Goal: Transaction & Acquisition: Purchase product/service

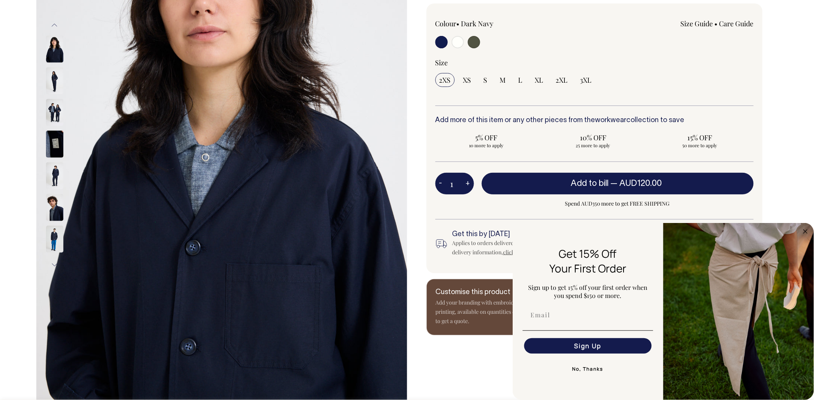
scroll to position [184, 0]
click at [49, 76] on img at bounding box center [54, 81] width 17 height 27
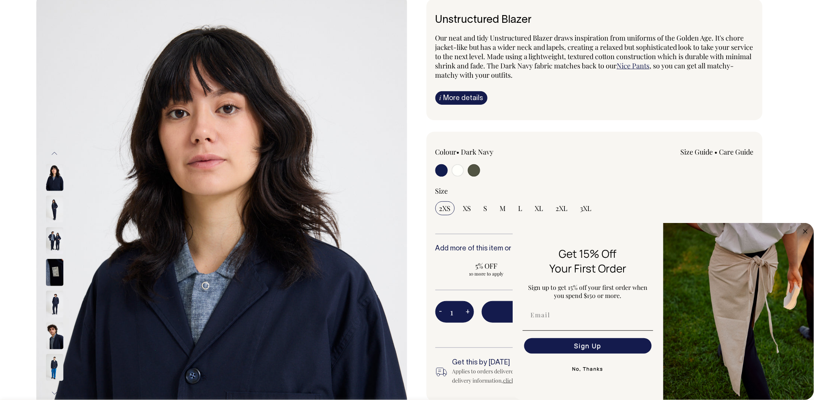
scroll to position [56, 0]
click at [485, 230] on circle "Close dialog" at bounding box center [805, 231] width 9 height 9
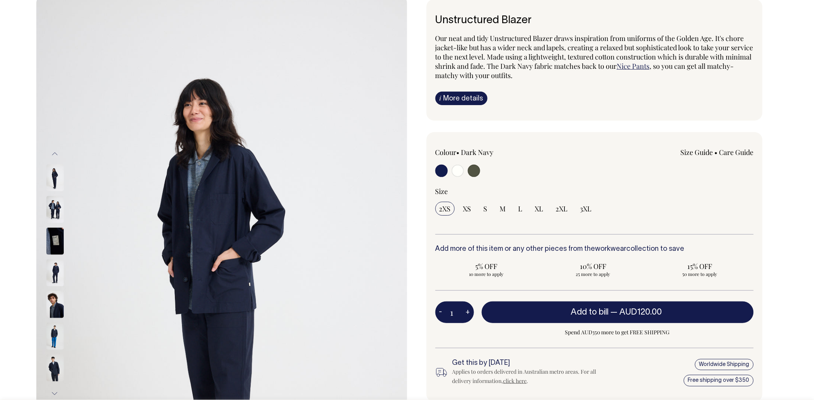
click at [476, 169] on input "radio" at bounding box center [474, 171] width 12 height 12
radio input "true"
select select "Olive"
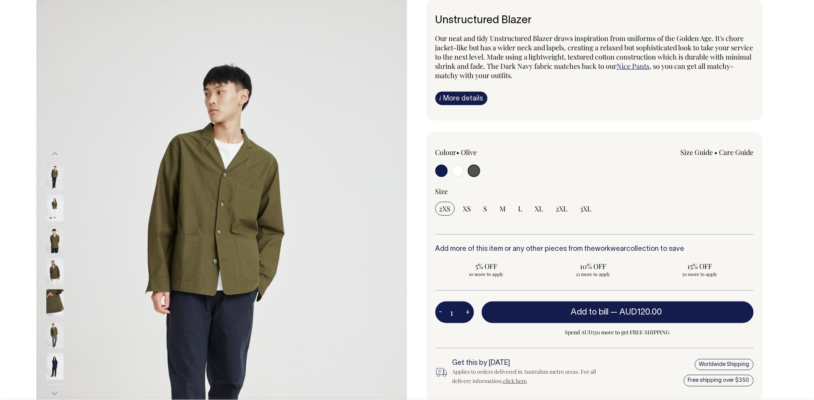
click at [439, 171] on input "radio" at bounding box center [441, 171] width 12 height 12
radio input "true"
select select "Dark Navy"
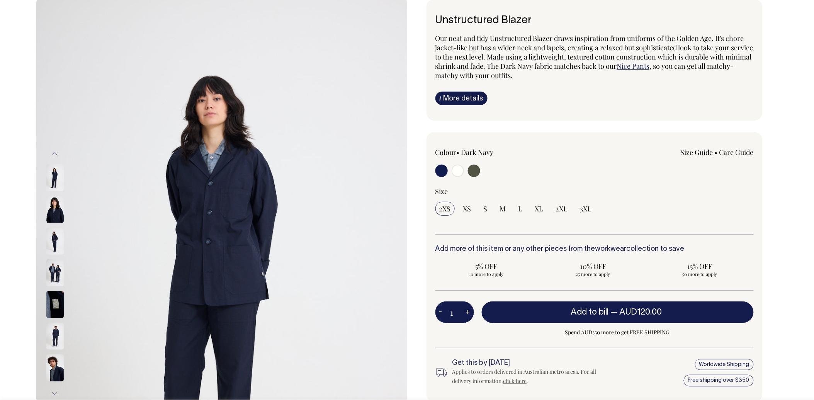
click at [55, 251] on img at bounding box center [54, 272] width 17 height 27
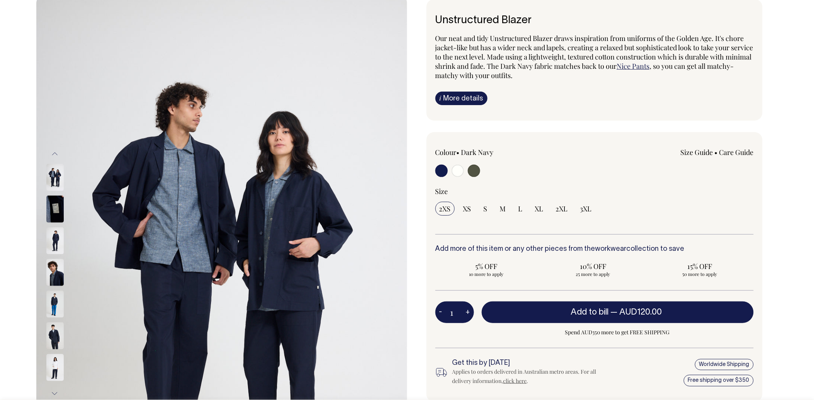
click at [53, 251] on img at bounding box center [54, 303] width 17 height 27
